Goal: Task Accomplishment & Management: Manage account settings

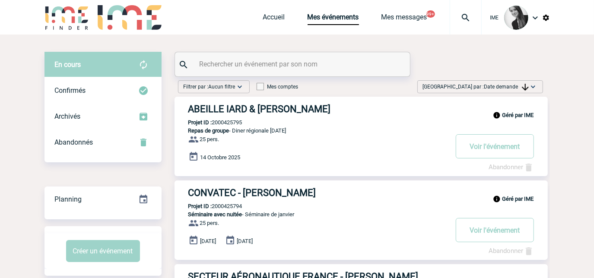
drag, startPoint x: 494, startPoint y: 89, endPoint x: 500, endPoint y: 104, distance: 15.5
click at [494, 89] on span "[GEOGRAPHIC_DATA] par : Date demande" at bounding box center [476, 86] width 106 height 9
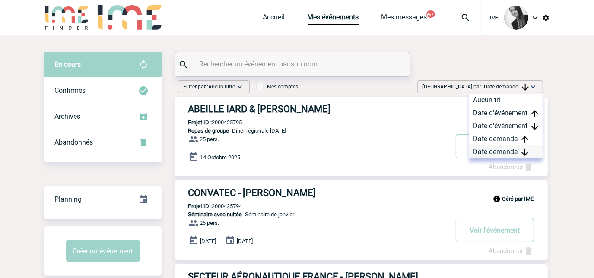
click at [492, 150] on div "Date demande" at bounding box center [505, 152] width 73 height 13
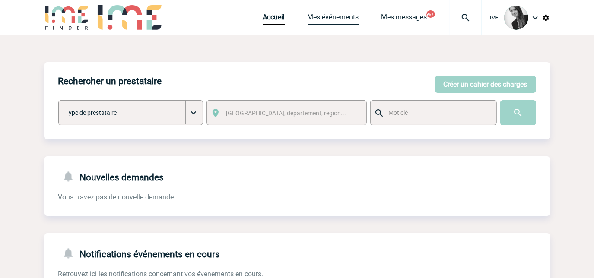
click at [335, 21] on link "Mes événements" at bounding box center [332, 19] width 51 height 12
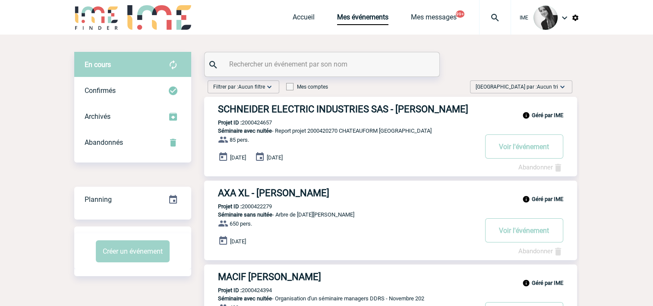
click at [548, 86] on span "Aucun tri" at bounding box center [547, 87] width 21 height 6
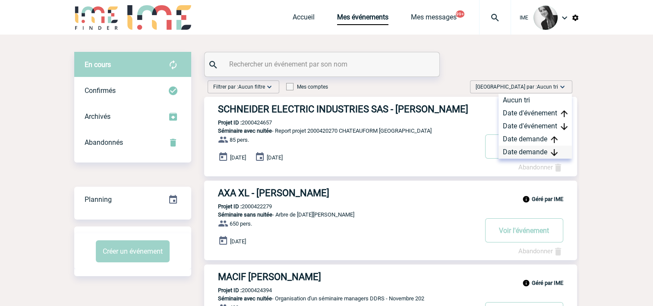
click at [520, 157] on div "Date demande" at bounding box center [535, 152] width 73 height 13
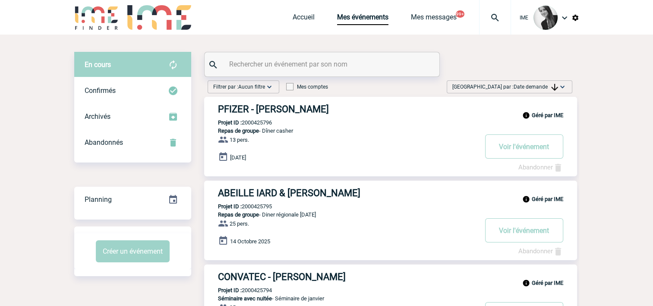
drag, startPoint x: 516, startPoint y: 81, endPoint x: 524, endPoint y: 107, distance: 26.8
click at [517, 83] on div "Trier par : Date demande Aucun tri Date d'événement Date d'événement Date deman…" at bounding box center [510, 86] width 126 height 13
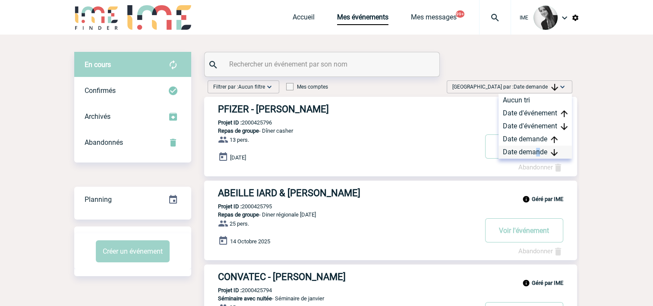
click at [539, 155] on div "Date demande" at bounding box center [535, 152] width 73 height 13
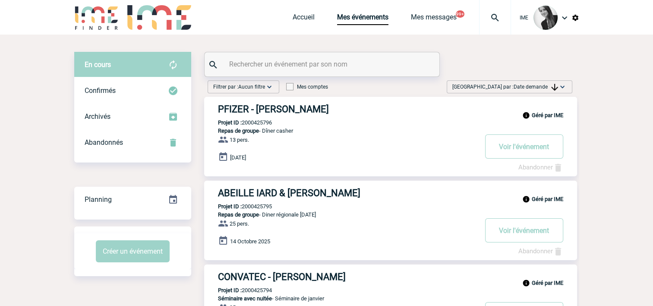
click at [549, 86] on span "Date demande" at bounding box center [536, 87] width 44 height 6
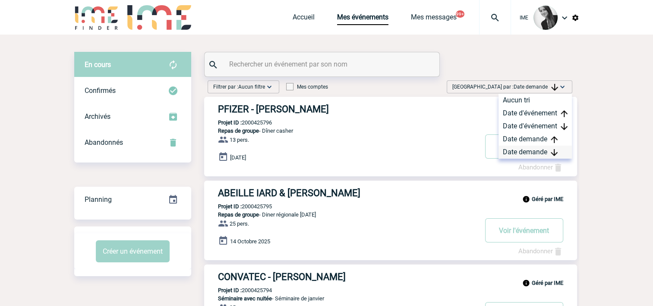
drag, startPoint x: 529, startPoint y: 152, endPoint x: 608, endPoint y: 136, distance: 81.0
click at [530, 152] on div "Date demande" at bounding box center [535, 152] width 73 height 13
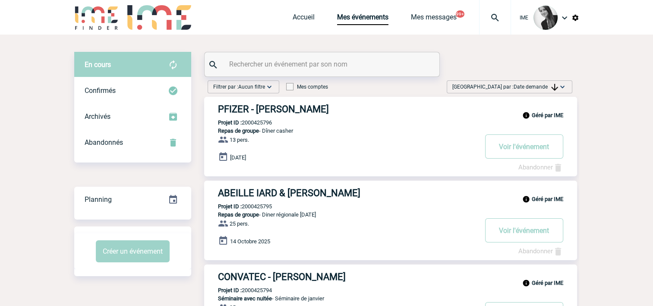
click at [532, 86] on span "Date demande" at bounding box center [536, 87] width 44 height 6
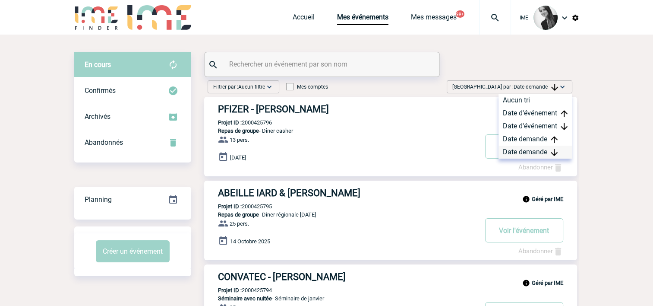
click at [528, 150] on div "Date demande" at bounding box center [535, 152] width 73 height 13
